Goal: Task Accomplishment & Management: Use online tool/utility

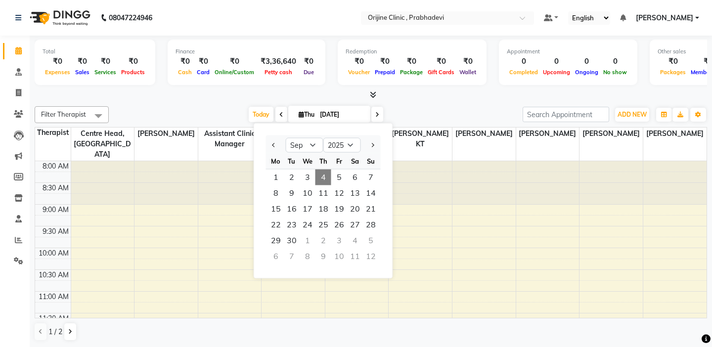
select select "9"
select select "2025"
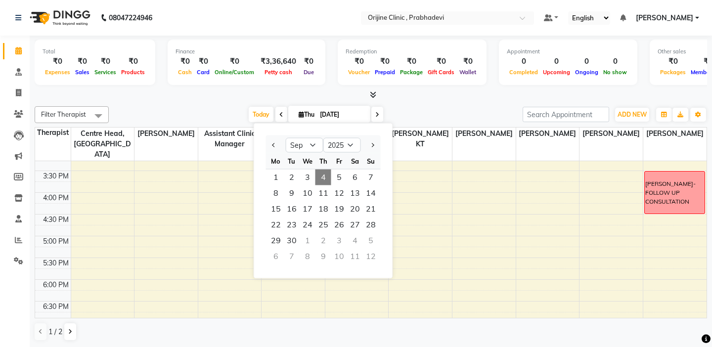
click at [195, 100] on div at bounding box center [371, 95] width 673 height 10
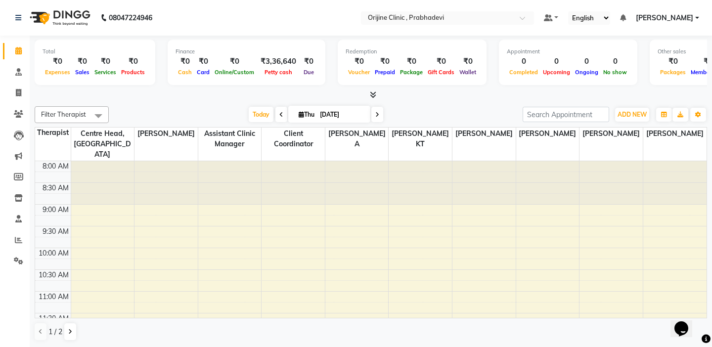
click at [60, 172] on td at bounding box center [53, 177] width 36 height 11
click at [123, 95] on div at bounding box center [371, 95] width 673 height 10
click at [54, 171] on td at bounding box center [53, 176] width 36 height 11
